Goal: Find specific page/section: Find specific page/section

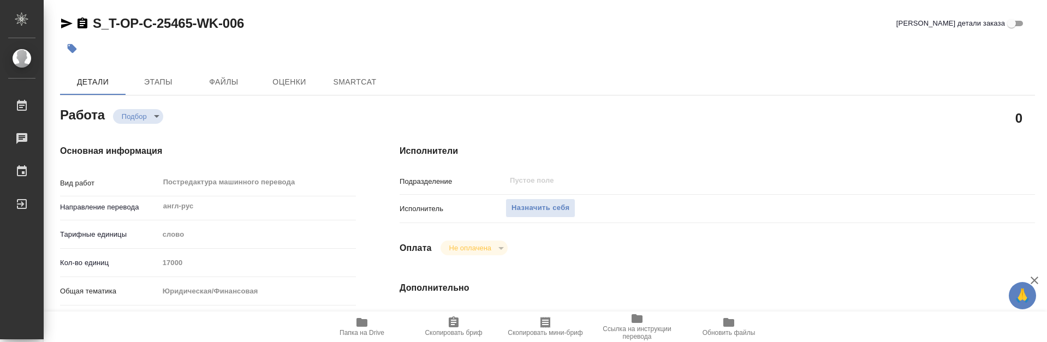
type textarea "x"
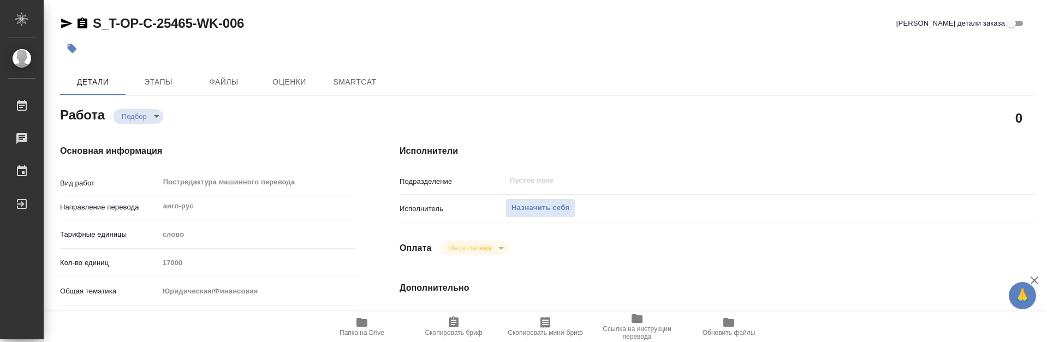
type textarea "x"
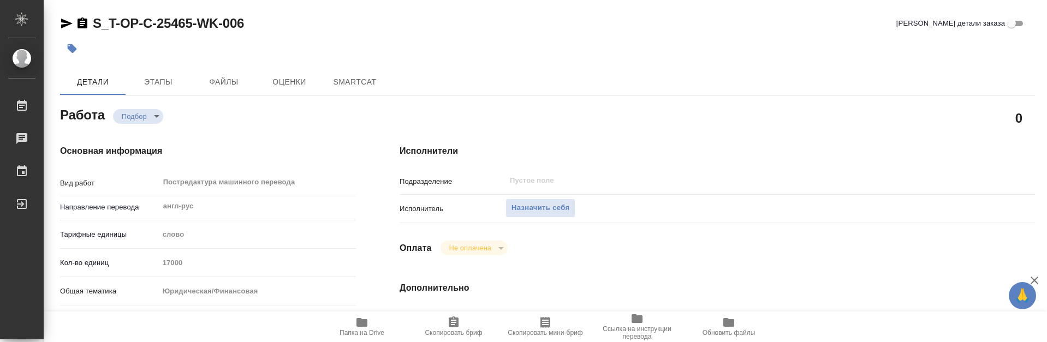
type textarea "x"
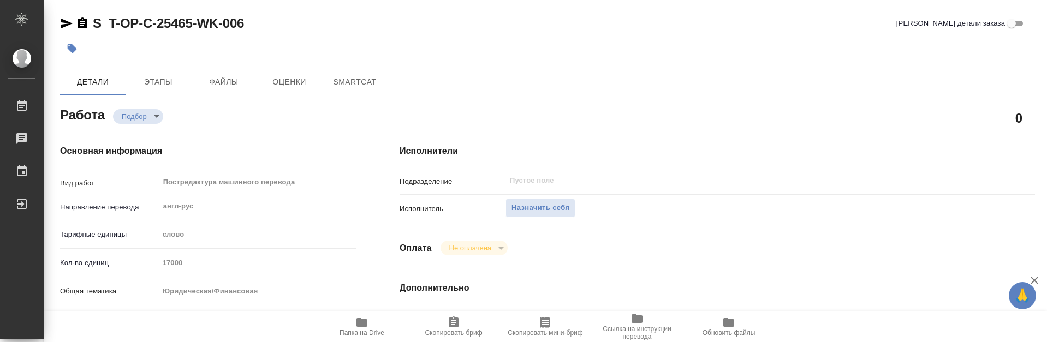
type textarea "x"
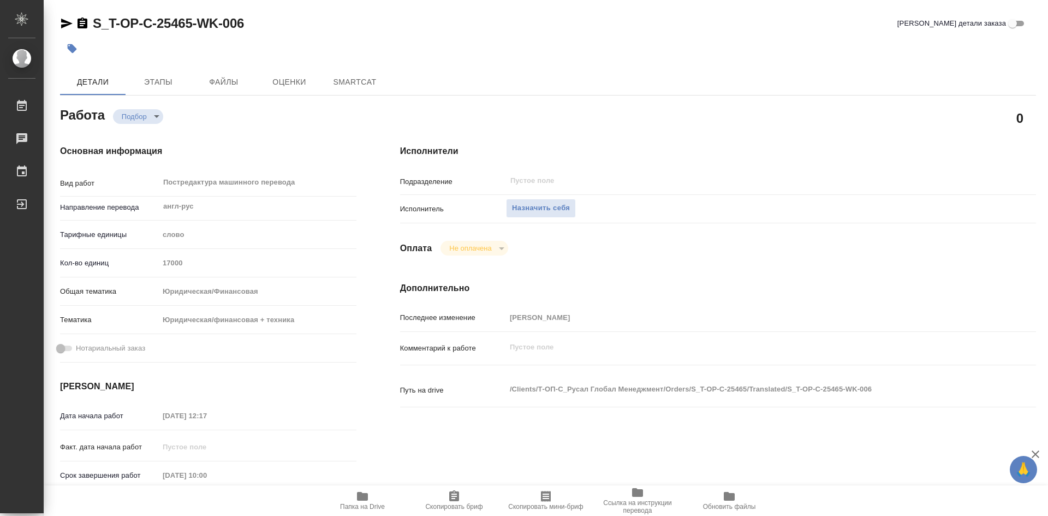
type textarea "x"
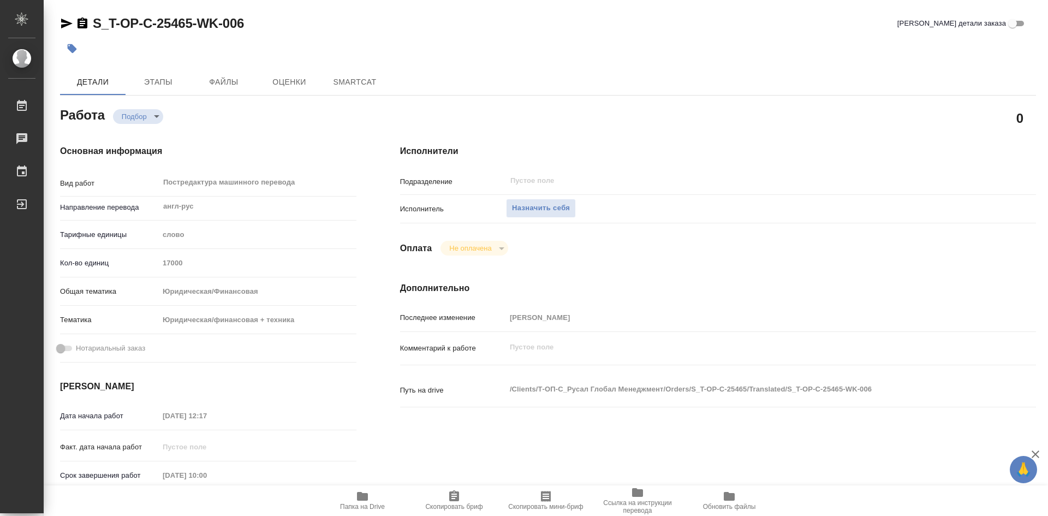
type textarea "x"
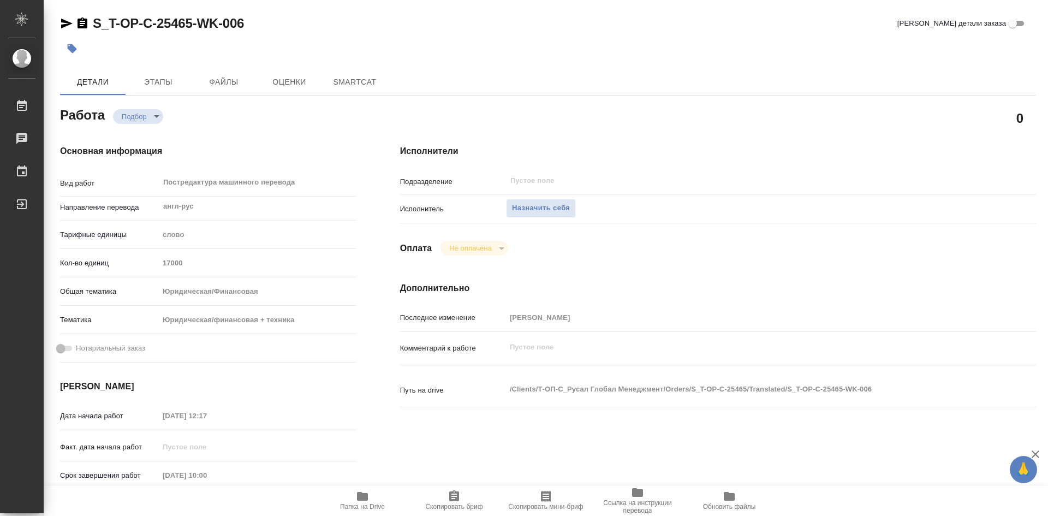
type textarea "x"
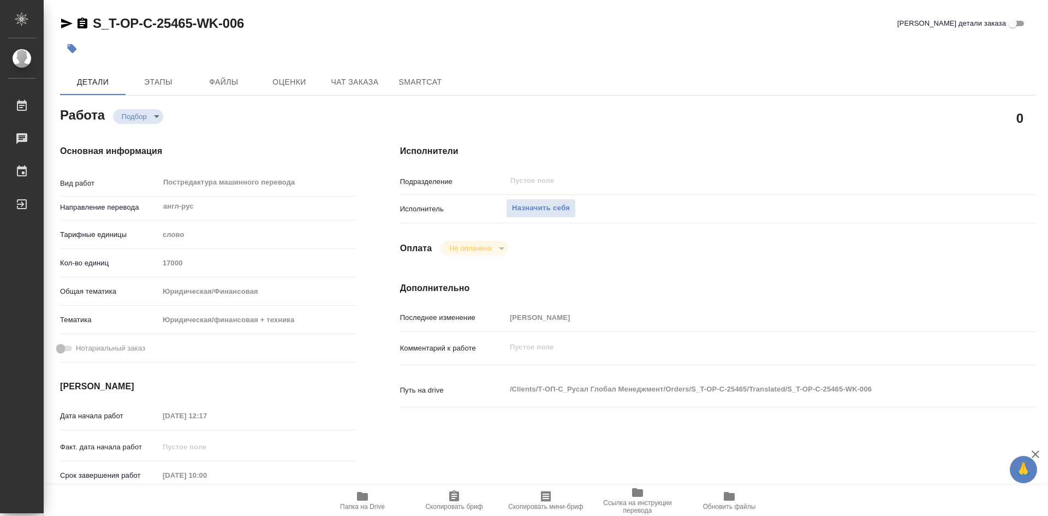
type textarea "x"
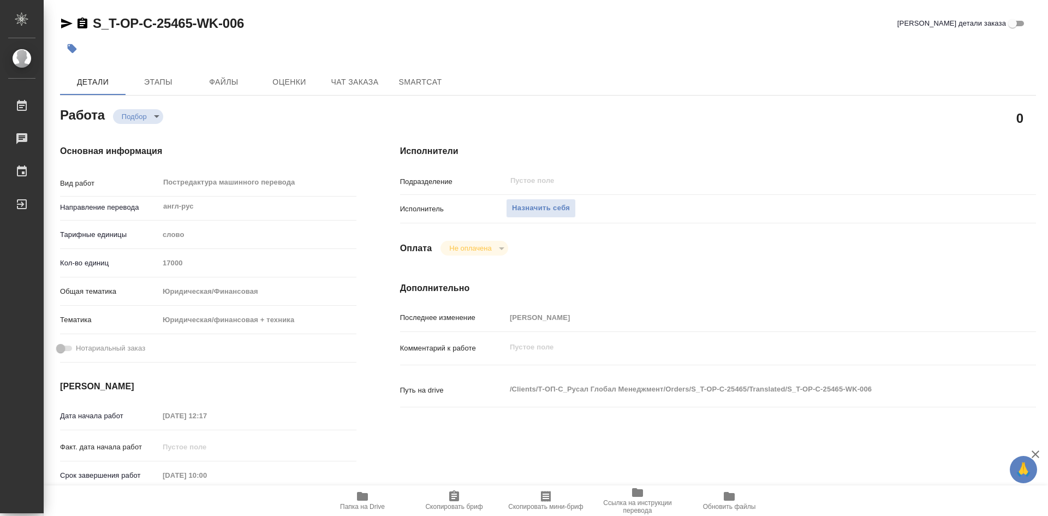
type textarea "x"
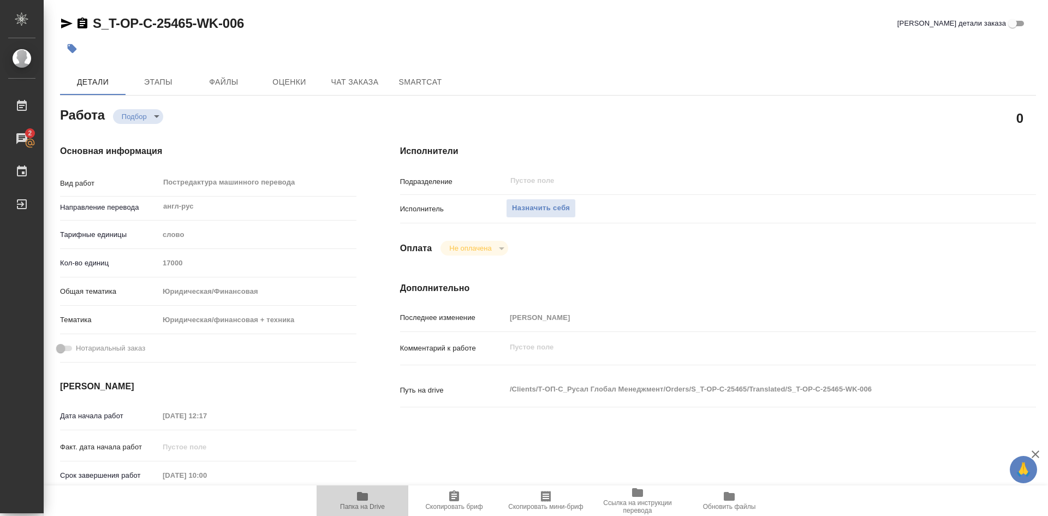
click at [371, 342] on span "Папка на Drive" at bounding box center [362, 500] width 79 height 21
